Goal: Task Accomplishment & Management: Manage account settings

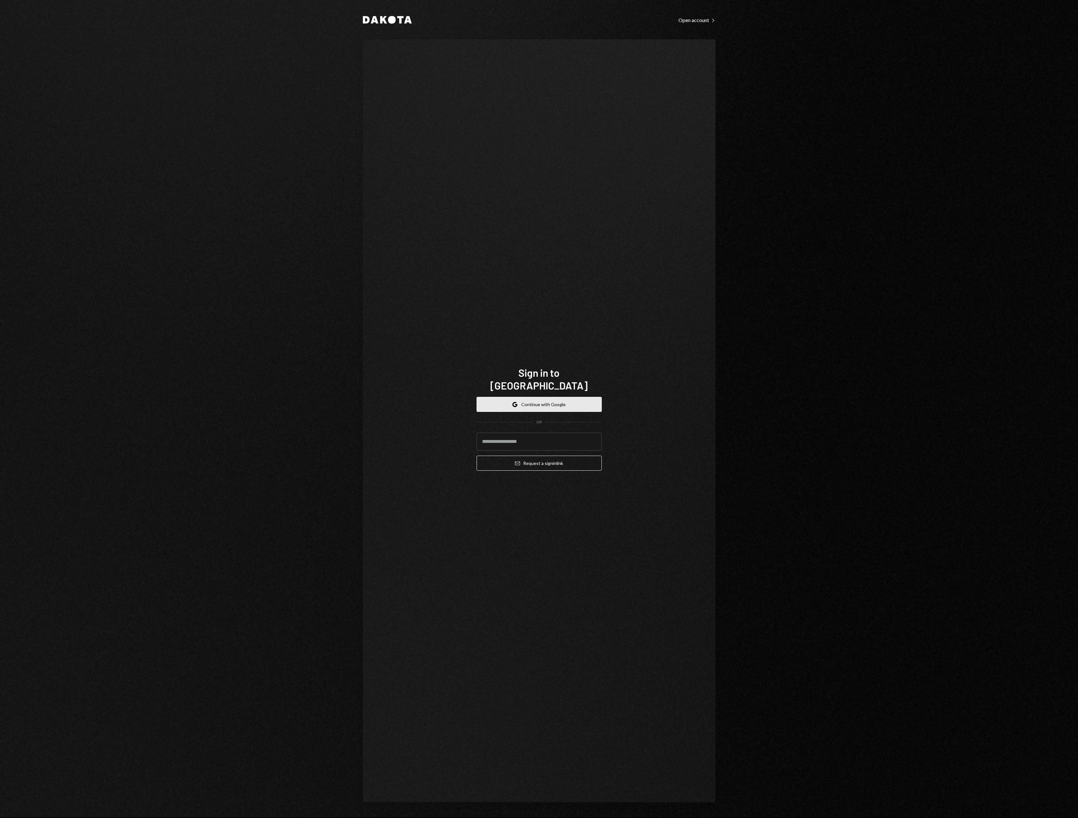
click at [504, 403] on button "Google Continue with Google" at bounding box center [539, 404] width 125 height 15
click at [524, 433] on button "Continue" at bounding box center [539, 439] width 125 height 15
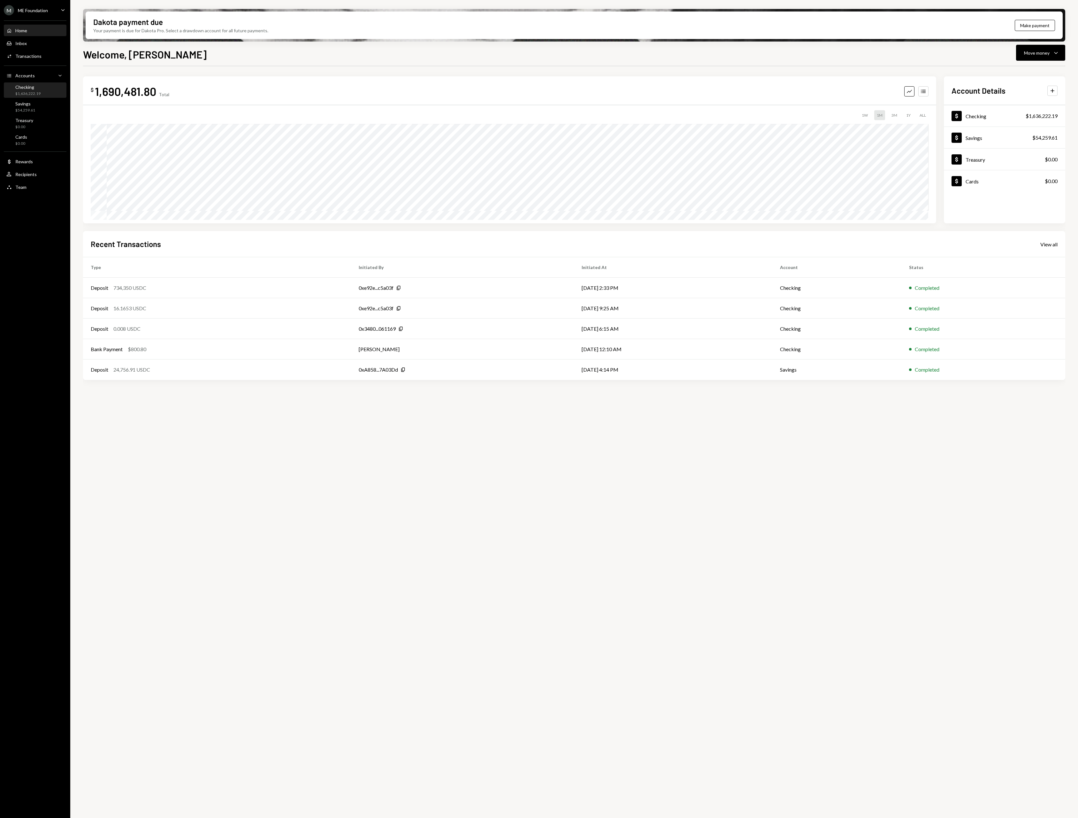
click at [16, 91] on div "$1,636,222.19" at bounding box center [27, 93] width 25 height 5
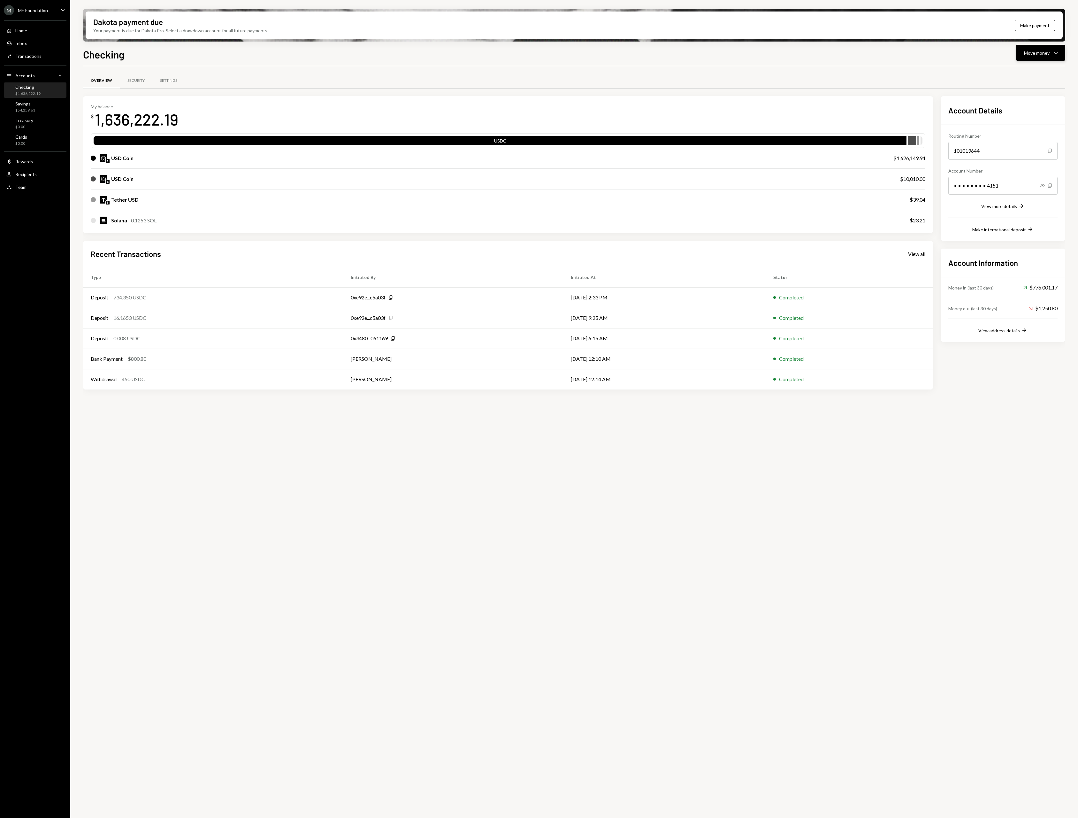
click at [1039, 57] on button "Move money Caret Down" at bounding box center [1040, 53] width 49 height 16
click at [1027, 98] on div "Deposit" at bounding box center [1035, 100] width 47 height 7
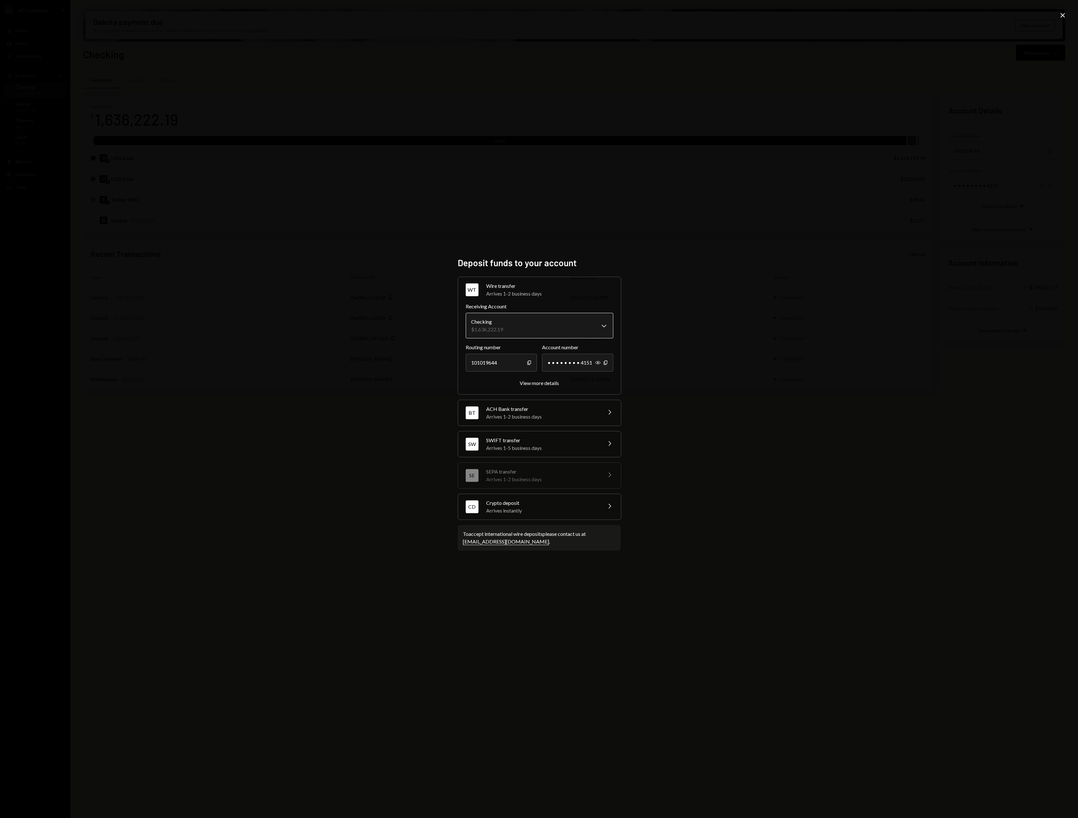
click at [515, 325] on body "M ME Foundation Caret Down Home Home Inbox Inbox Activities Transactions Accoun…" at bounding box center [539, 409] width 1078 height 818
click at [543, 514] on div "Arrives instantly" at bounding box center [542, 511] width 112 height 8
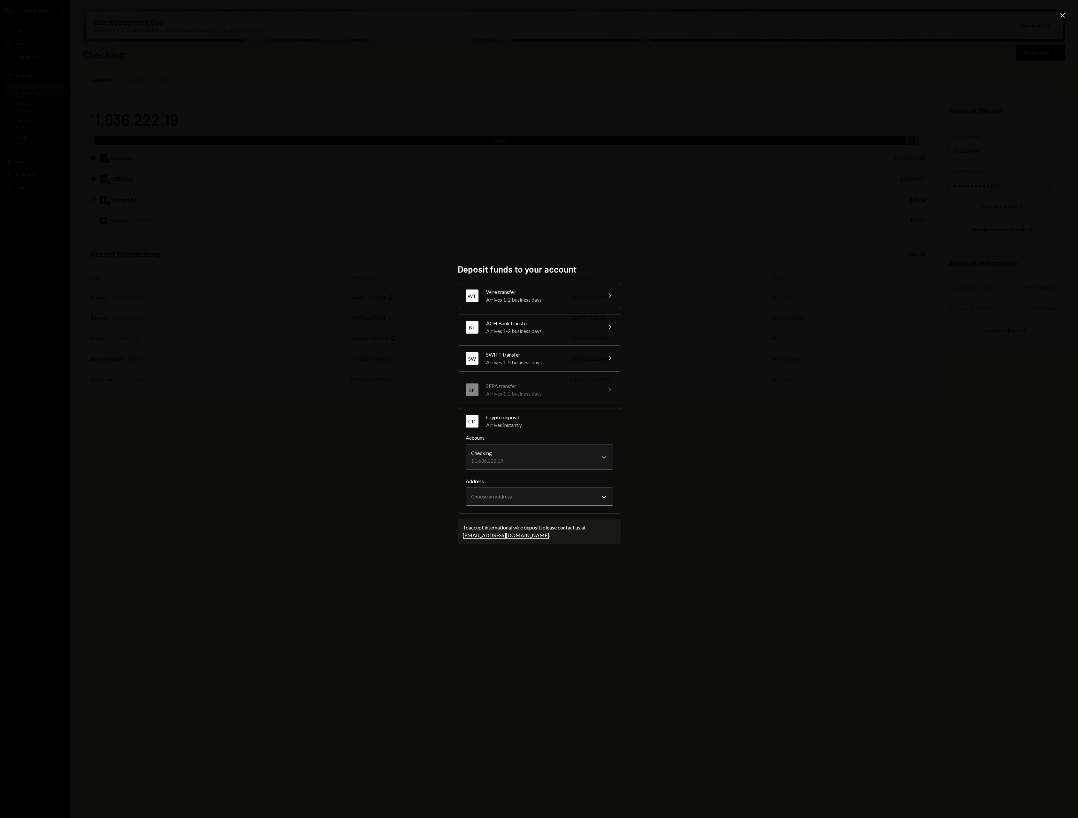
click at [577, 496] on body "M ME Foundation Caret Down Home Home Inbox Inbox Activities Transactions Accoun…" at bounding box center [539, 409] width 1078 height 818
select select "**********"
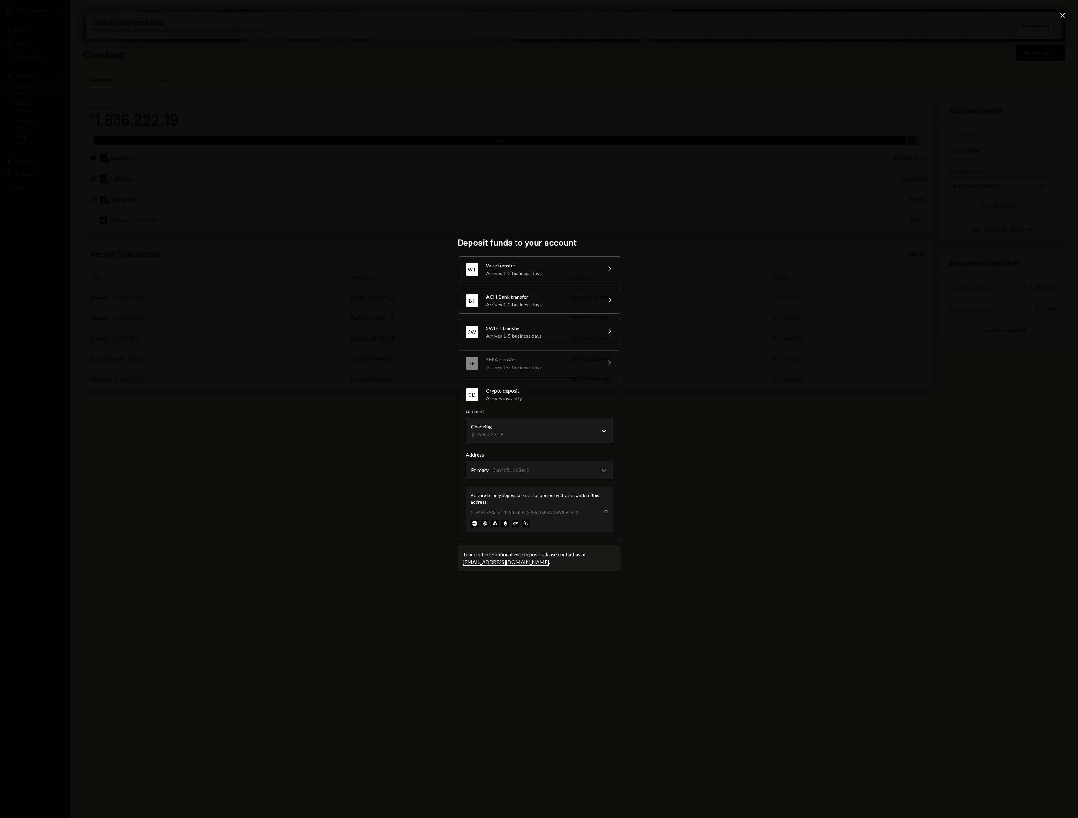
click at [606, 513] on icon "Copy" at bounding box center [605, 511] width 5 height 5
click at [568, 433] on body "M ME Foundation Caret Down Home Home Inbox Inbox Activities Transactions Accoun…" at bounding box center [539, 409] width 1078 height 818
click at [753, 432] on div "**********" at bounding box center [539, 409] width 1078 height 818
drag, startPoint x: 769, startPoint y: 130, endPoint x: 687, endPoint y: 137, distance: 82.1
click at [769, 130] on div "**********" at bounding box center [539, 409] width 1078 height 818
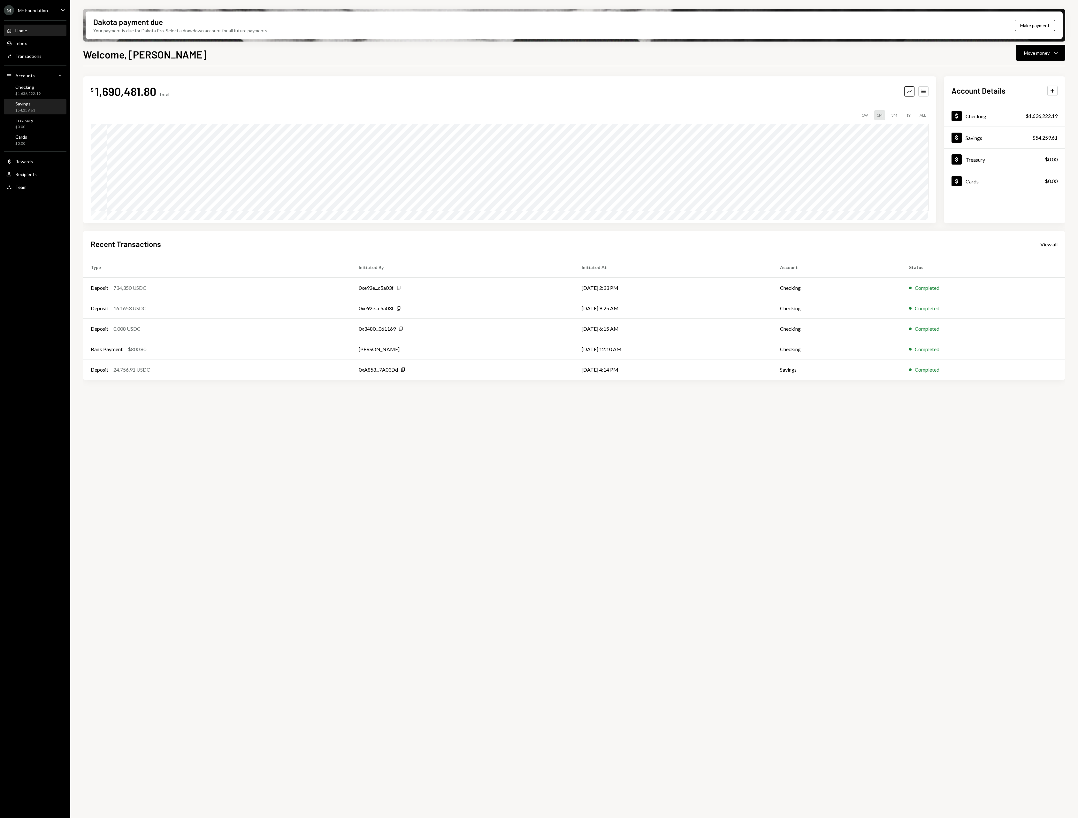
click at [46, 110] on div "Savings $54,259.61" at bounding box center [34, 107] width 57 height 12
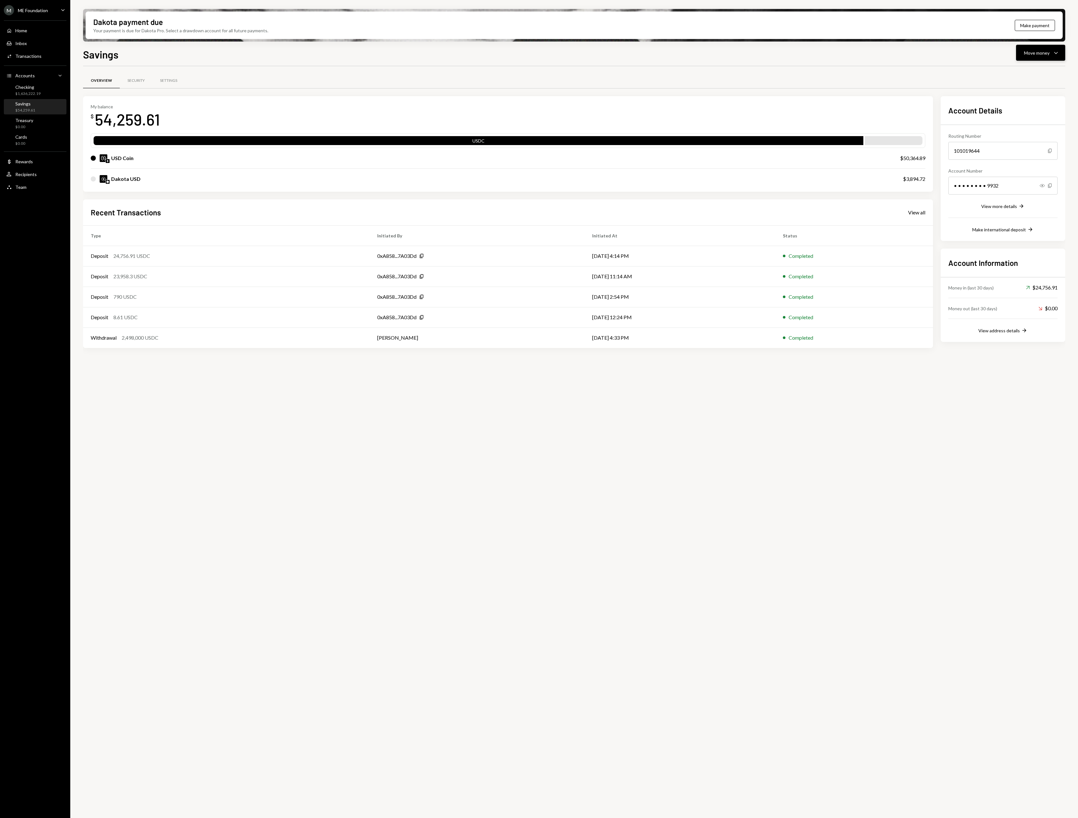
click at [1036, 55] on div "Move money" at bounding box center [1037, 53] width 26 height 7
click at [1022, 99] on div "Deposit" at bounding box center [1035, 100] width 47 height 7
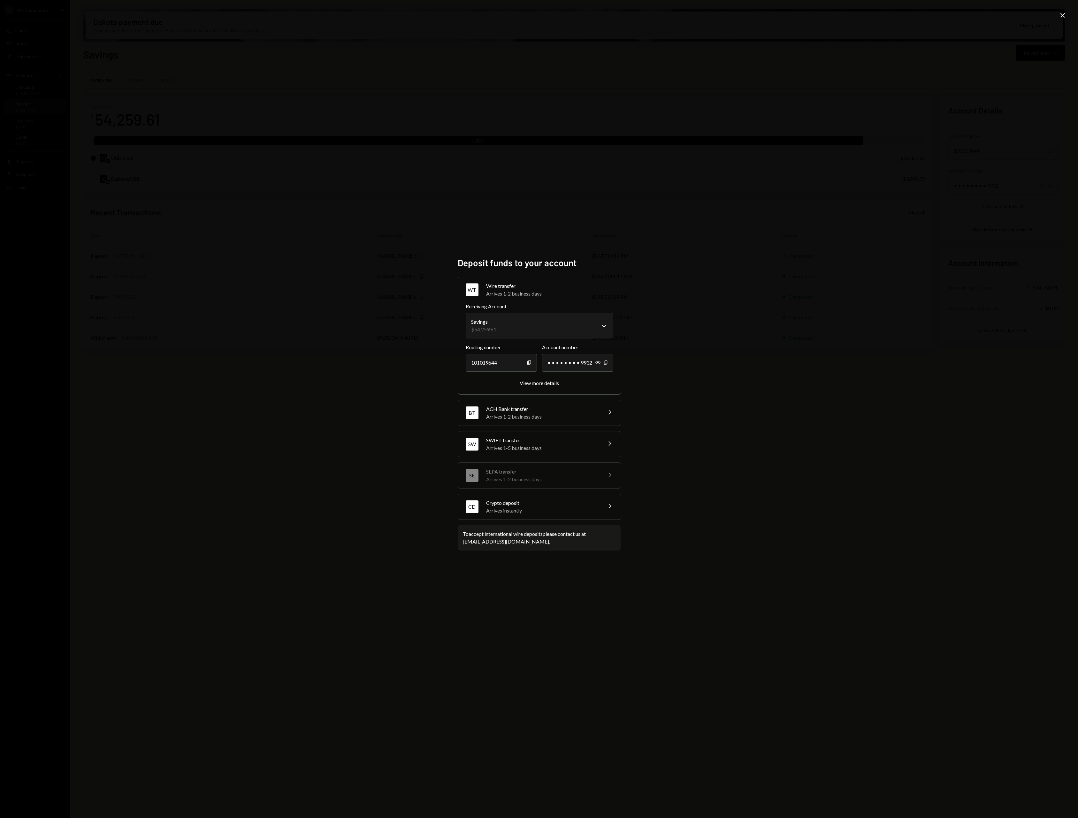
click at [527, 498] on div "CD Crypto deposit Arrives instantly Chevron Right" at bounding box center [539, 507] width 163 height 26
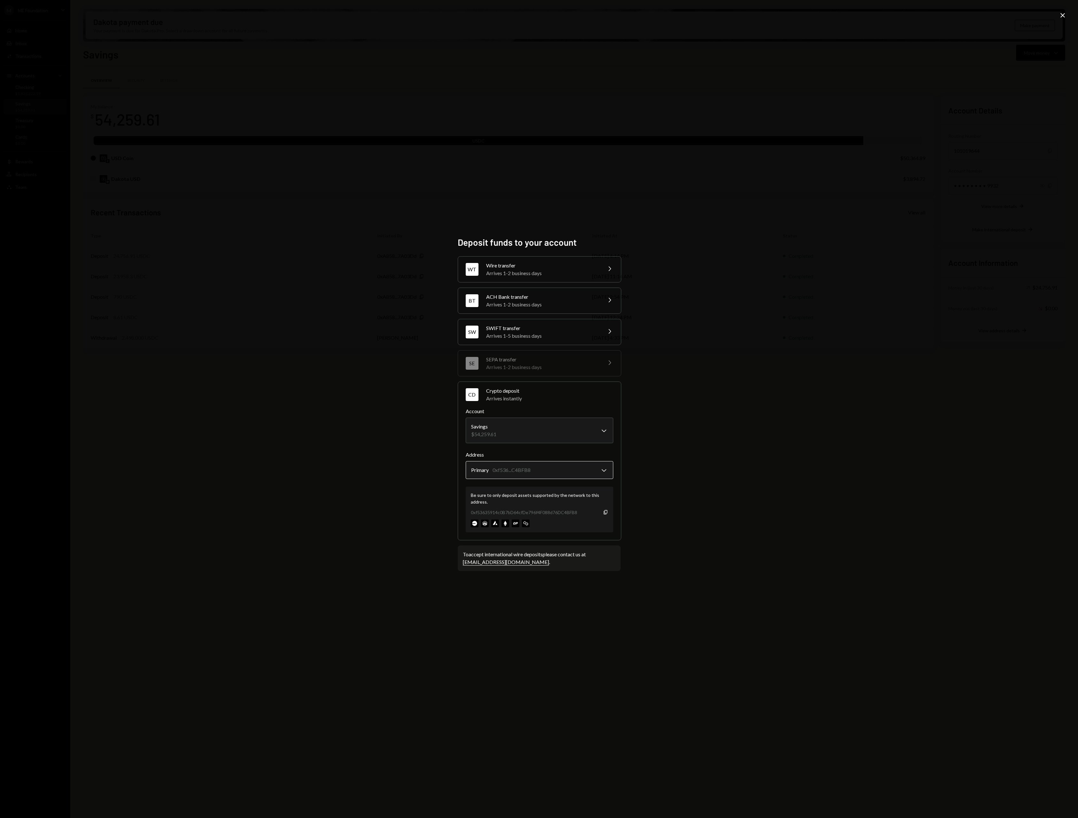
click at [590, 475] on body "M ME Foundation Caret Down Home Home Inbox Inbox Activities Transactions Accoun…" at bounding box center [539, 409] width 1078 height 818
click at [636, 492] on div "**********" at bounding box center [539, 409] width 1078 height 818
click at [604, 513] on icon "button" at bounding box center [606, 512] width 4 height 4
